Goal: Task Accomplishment & Management: Complete application form

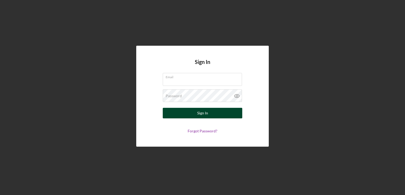
type input "[PERSON_NAME][EMAIL_ADDRESS][PERSON_NAME][DOMAIN_NAME]"
click at [194, 116] on button "Sign In" at bounding box center [202, 113] width 79 height 11
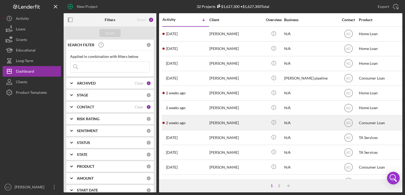
click at [223, 124] on div "[PERSON_NAME]" at bounding box center [235, 123] width 53 height 14
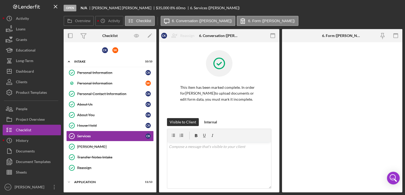
scroll to position [18, 0]
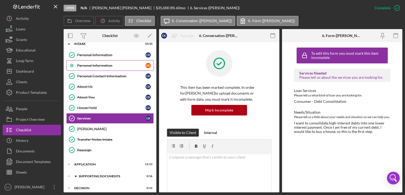
click at [97, 62] on link "Personal Information S K" at bounding box center [109, 65] width 87 height 11
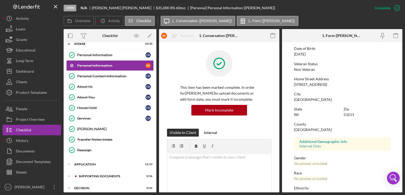
scroll to position [17, 0]
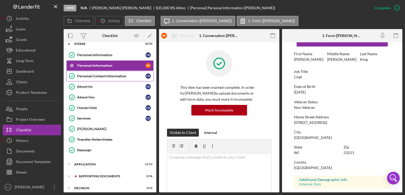
click at [115, 76] on div "Personal Contact Information" at bounding box center [111, 76] width 68 height 4
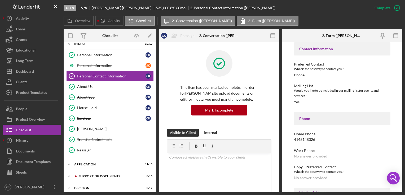
scroll to position [109, 0]
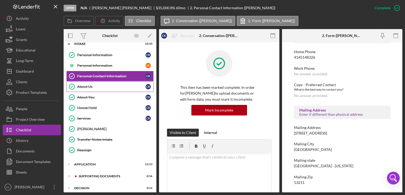
click at [99, 90] on link "About Us About Us C K" at bounding box center [109, 87] width 87 height 11
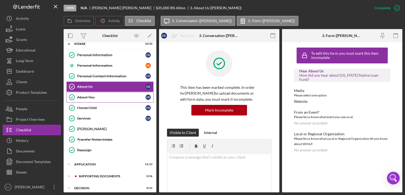
click at [93, 100] on link "About You About You C K" at bounding box center [109, 97] width 87 height 11
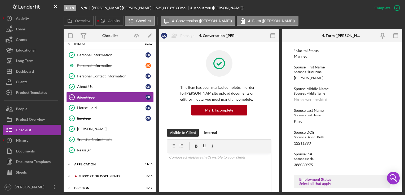
scroll to position [51, 0]
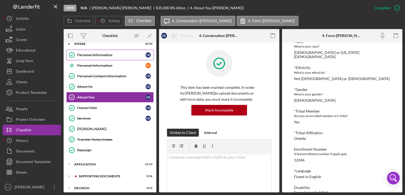
click at [121, 56] on div "Personal Information" at bounding box center [111, 55] width 68 height 4
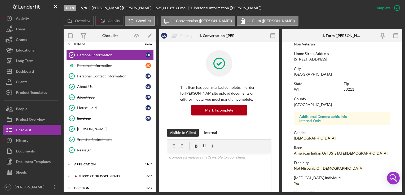
scroll to position [101, 0]
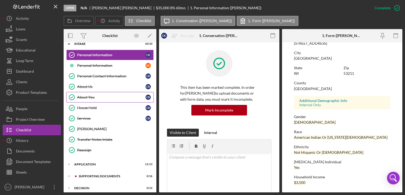
click at [104, 97] on div "About You" at bounding box center [111, 97] width 68 height 4
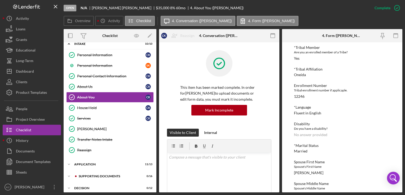
scroll to position [106, 0]
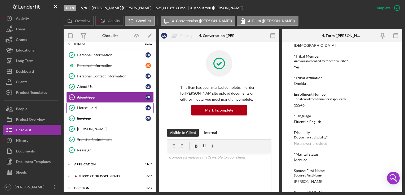
click at [89, 107] on div "House Hold" at bounding box center [111, 108] width 68 height 4
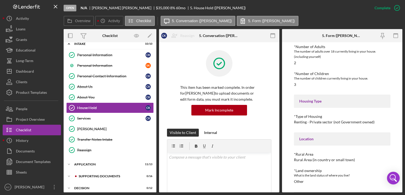
scroll to position [91, 0]
